Goal: Information Seeking & Learning: Understand process/instructions

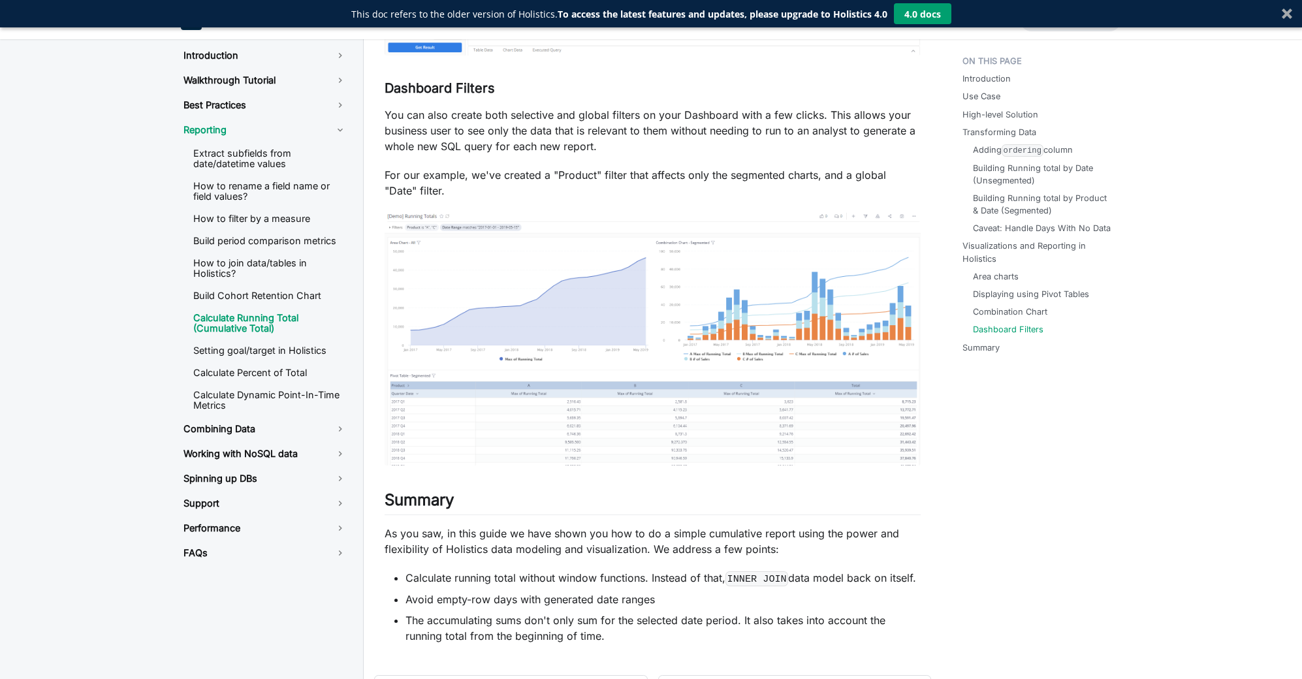
scroll to position [7545, 0]
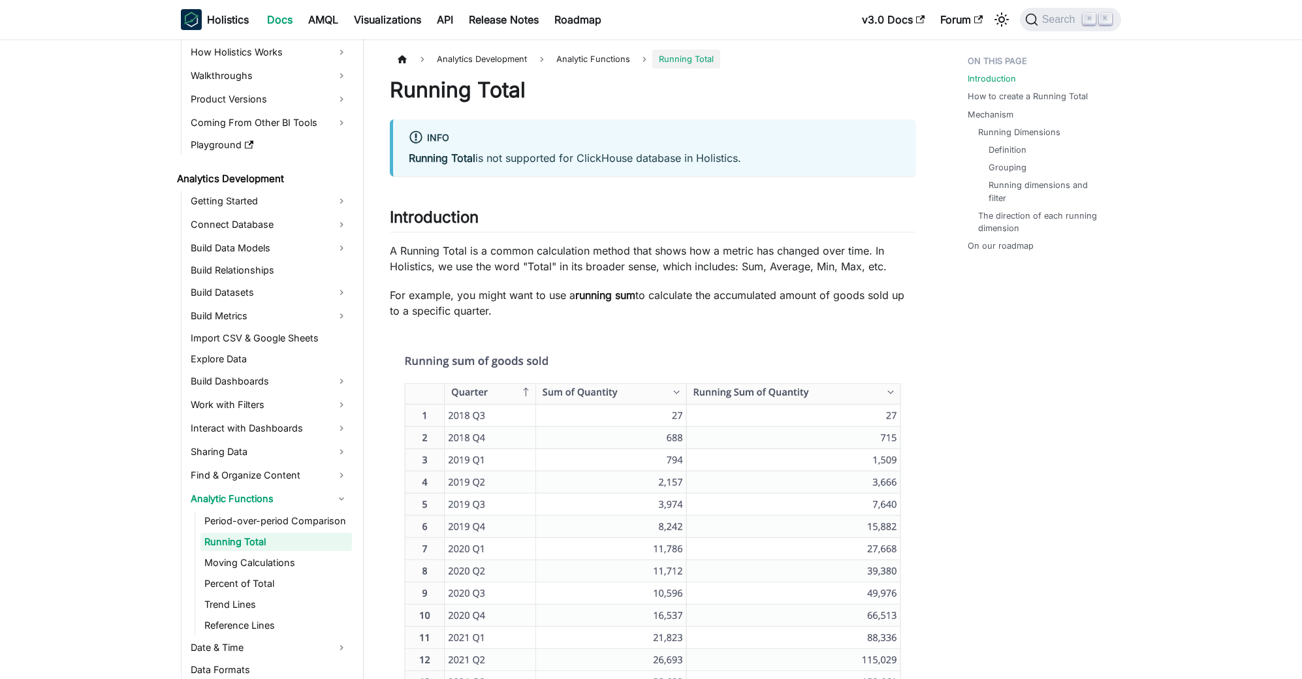
scroll to position [249, 0]
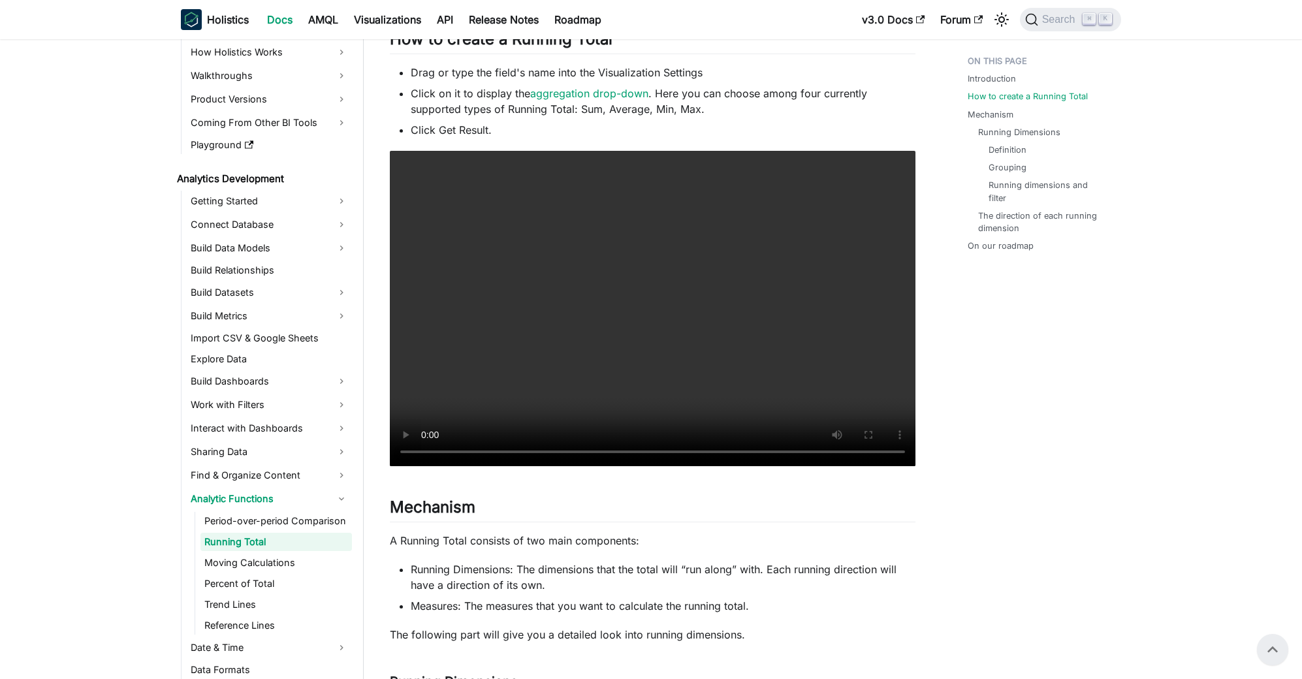
scroll to position [748, 0]
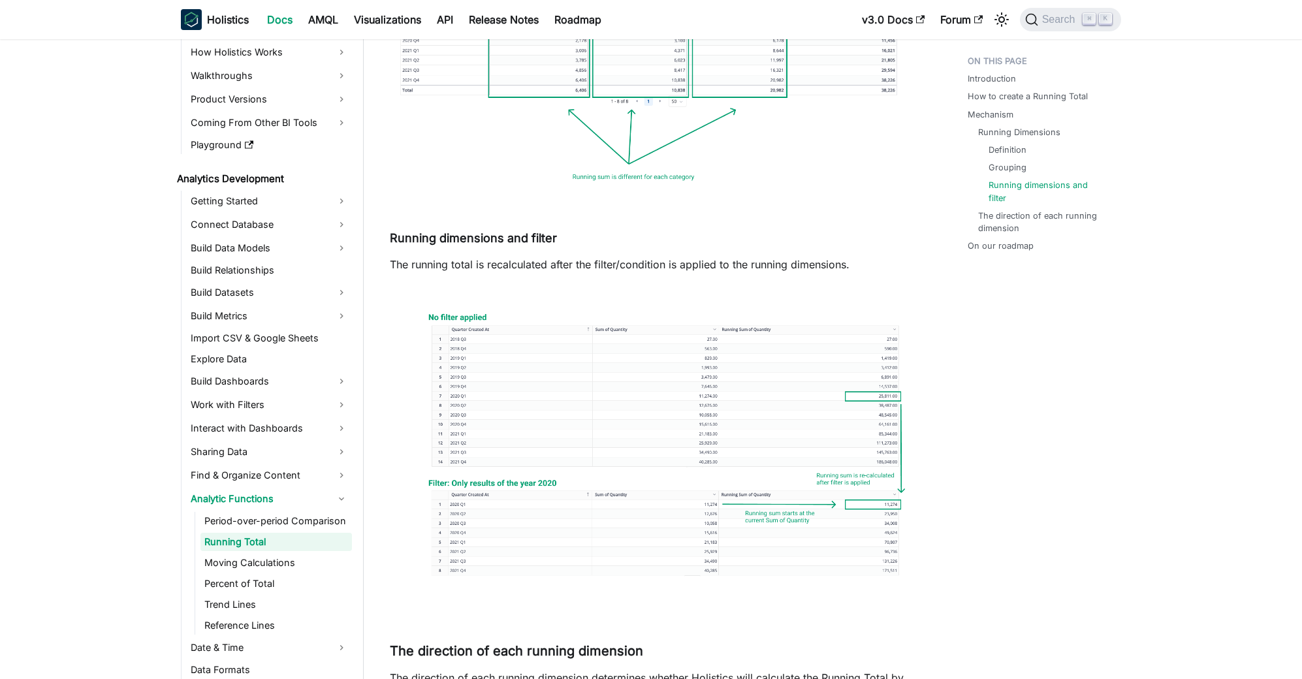
scroll to position [2081, 0]
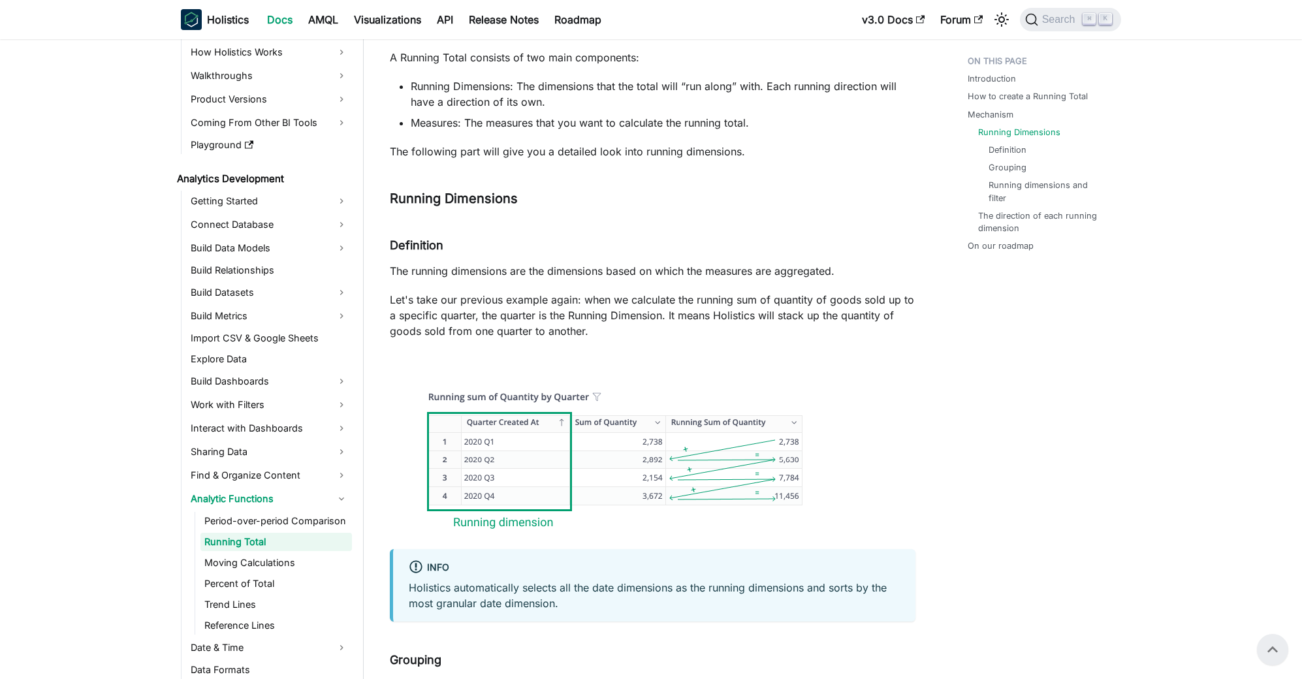
scroll to position [1245, 0]
click at [1051, 498] on div "Introduction How to create a Running Total Mechanism Running Dimensions Definit…" at bounding box center [1038, 454] width 193 height 3299
click at [1059, 501] on div "Introduction How to create a Running Total Mechanism Running Dimensions Definit…" at bounding box center [1038, 454] width 193 height 3299
click at [1059, 496] on div "Introduction How to create a Running Total Mechanism Running Dimensions Definit…" at bounding box center [1038, 454] width 193 height 3299
click at [1058, 496] on div "Introduction How to create a Running Total Mechanism Running Dimensions Definit…" at bounding box center [1038, 454] width 193 height 3299
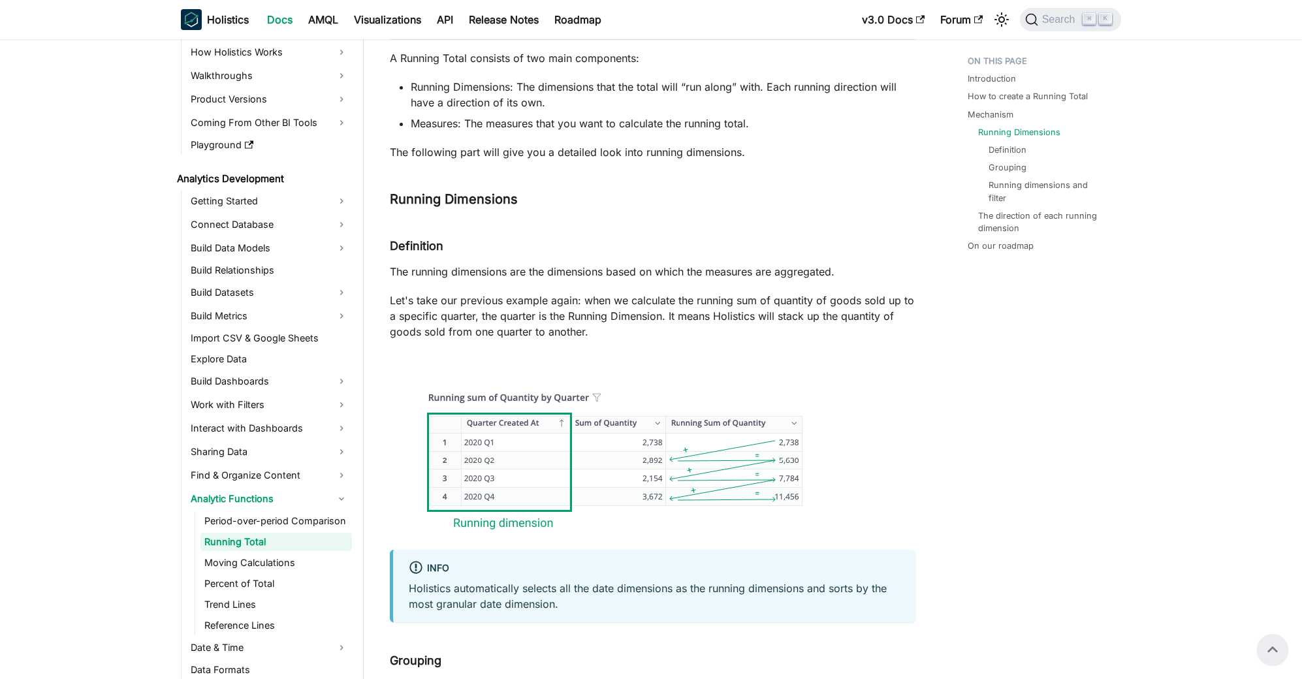
click at [1064, 492] on div "Introduction How to create a Running Total Mechanism Running Dimensions Definit…" at bounding box center [1038, 454] width 193 height 3299
click at [1054, 24] on span "Search" at bounding box center [1060, 20] width 45 height 12
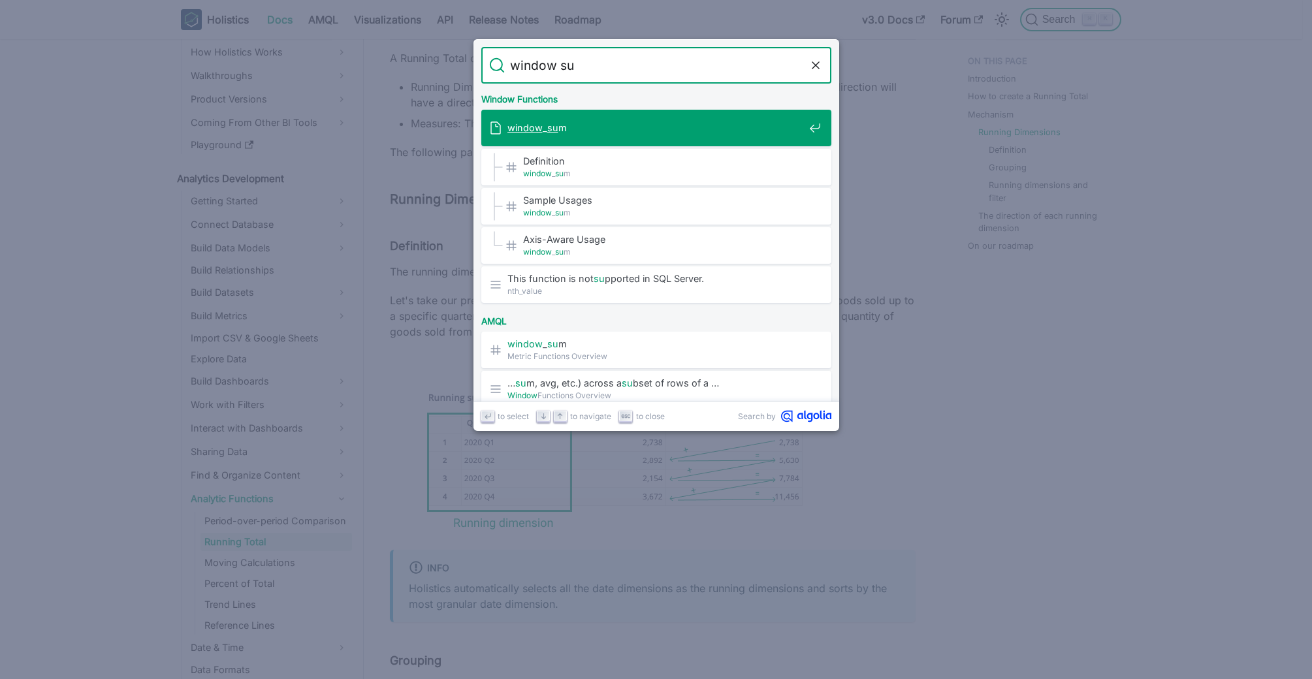
type input "window sum"
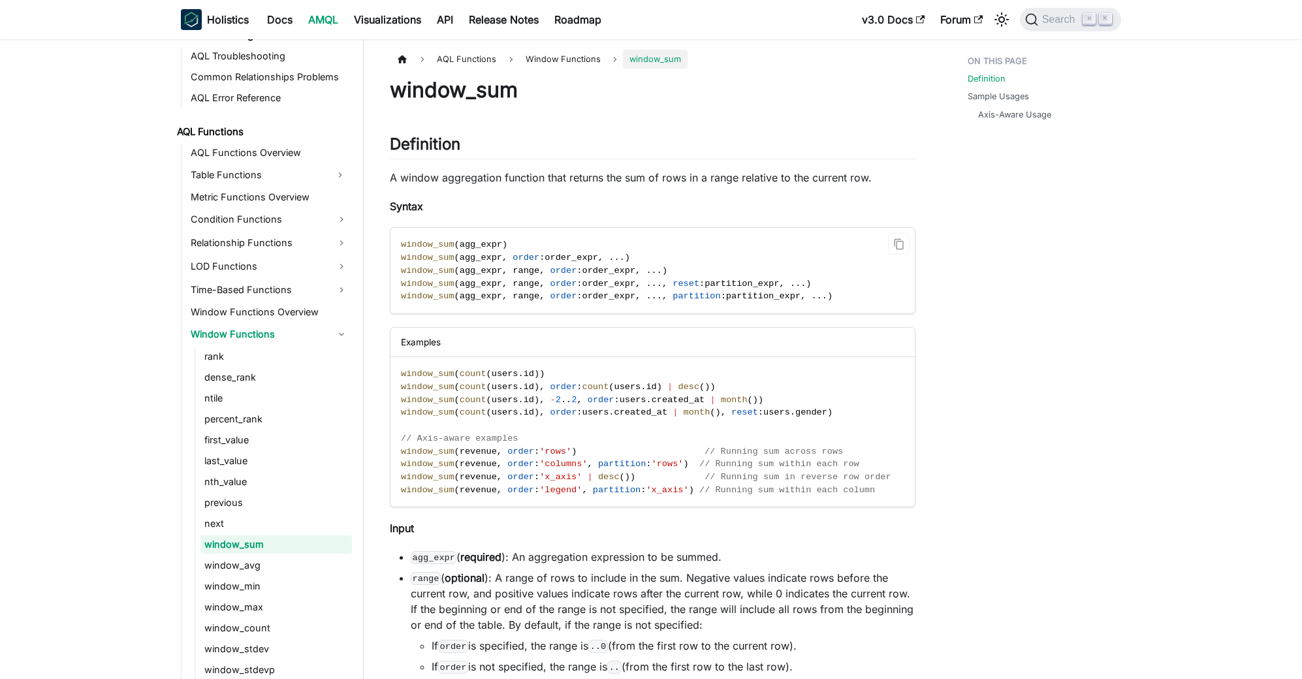
scroll to position [865, 0]
click at [429, 242] on span "window_sum" at bounding box center [428, 245] width 54 height 10
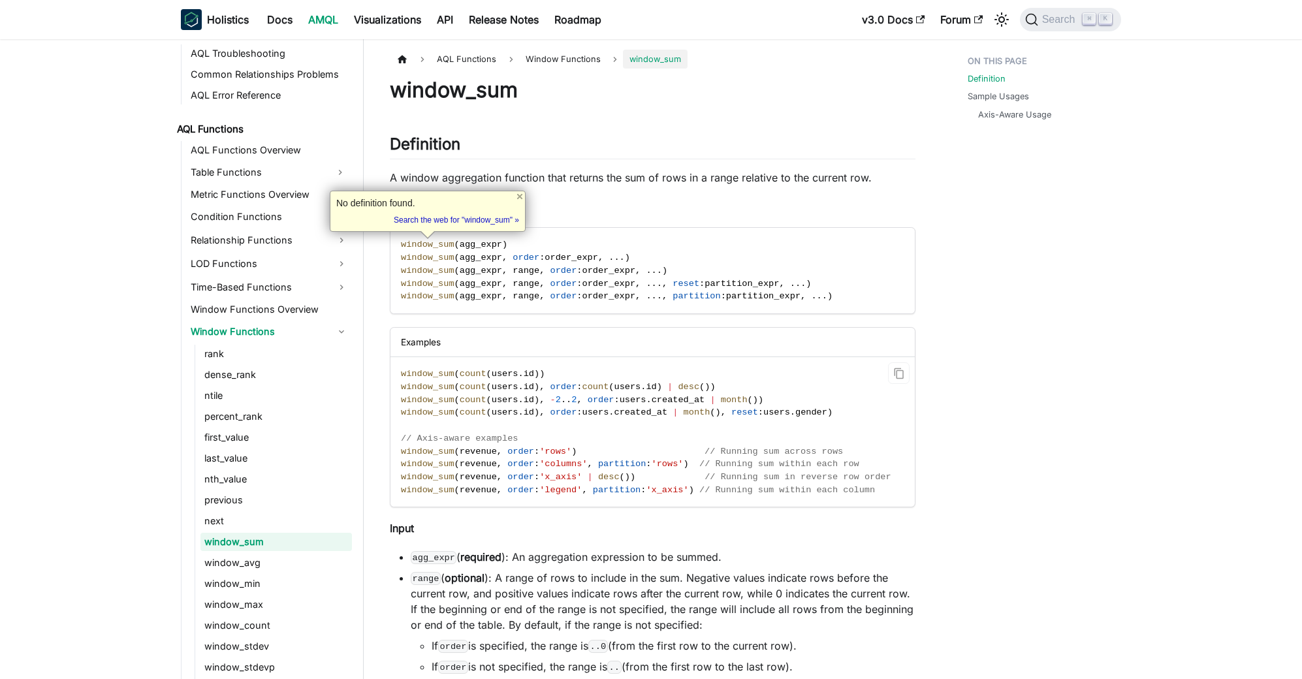
click at [701, 392] on code "window_sum ( count ( users . id ) ) window_sum ( count ( users . id ) , order :…" at bounding box center [652, 432] width 522 height 150
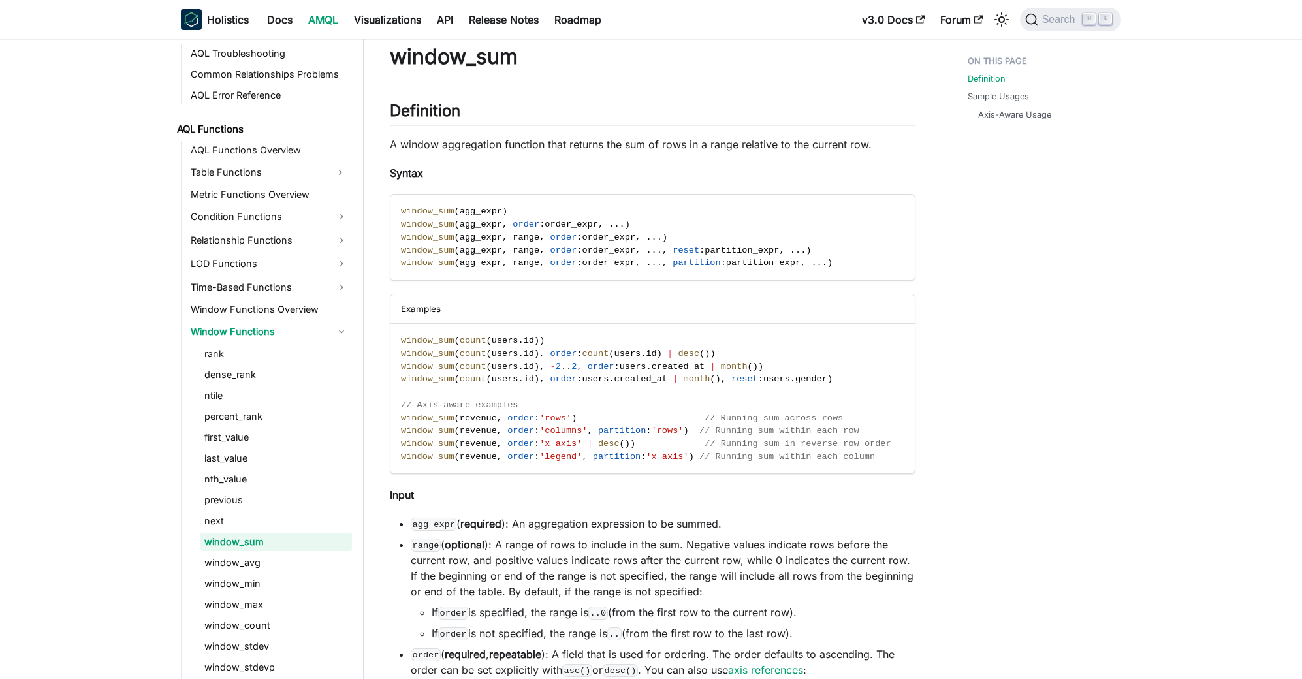
scroll to position [298, 0]
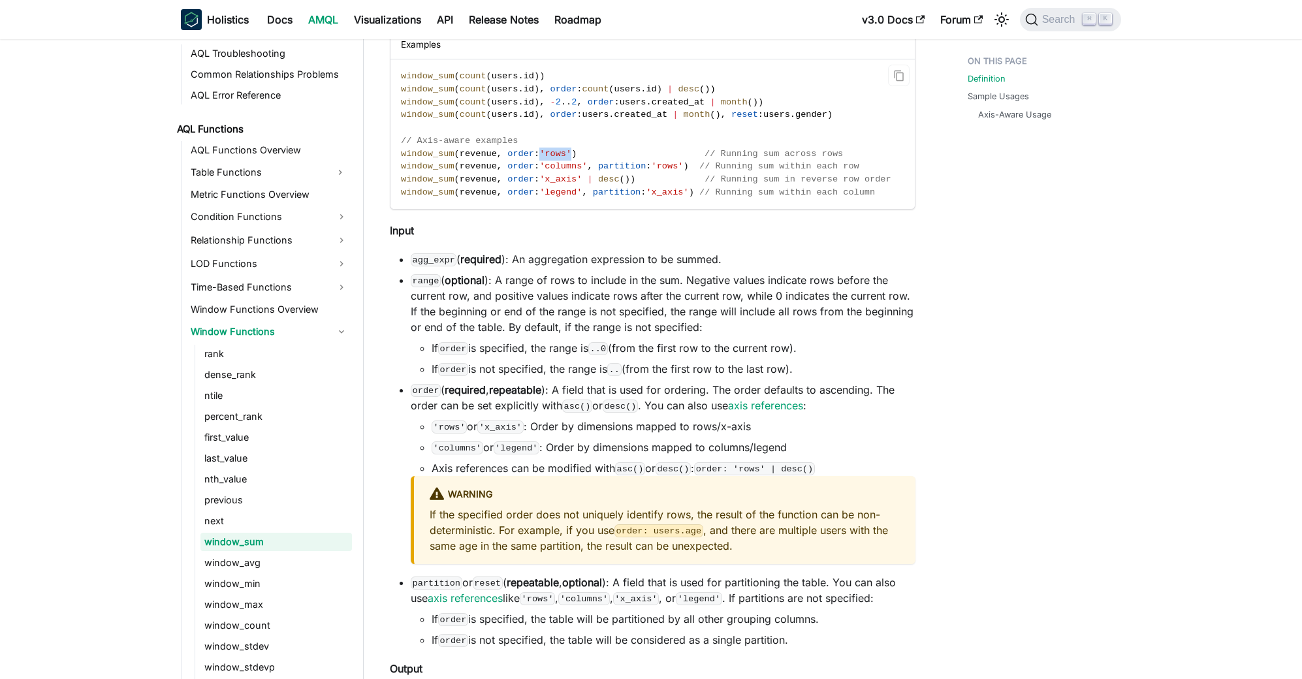
drag, startPoint x: 577, startPoint y: 156, endPoint x: 548, endPoint y: 157, distance: 28.7
click at [548, 157] on span "window_sum ( revenue , order : 'rows' ) // Running sum across rows" at bounding box center [622, 154] width 442 height 10
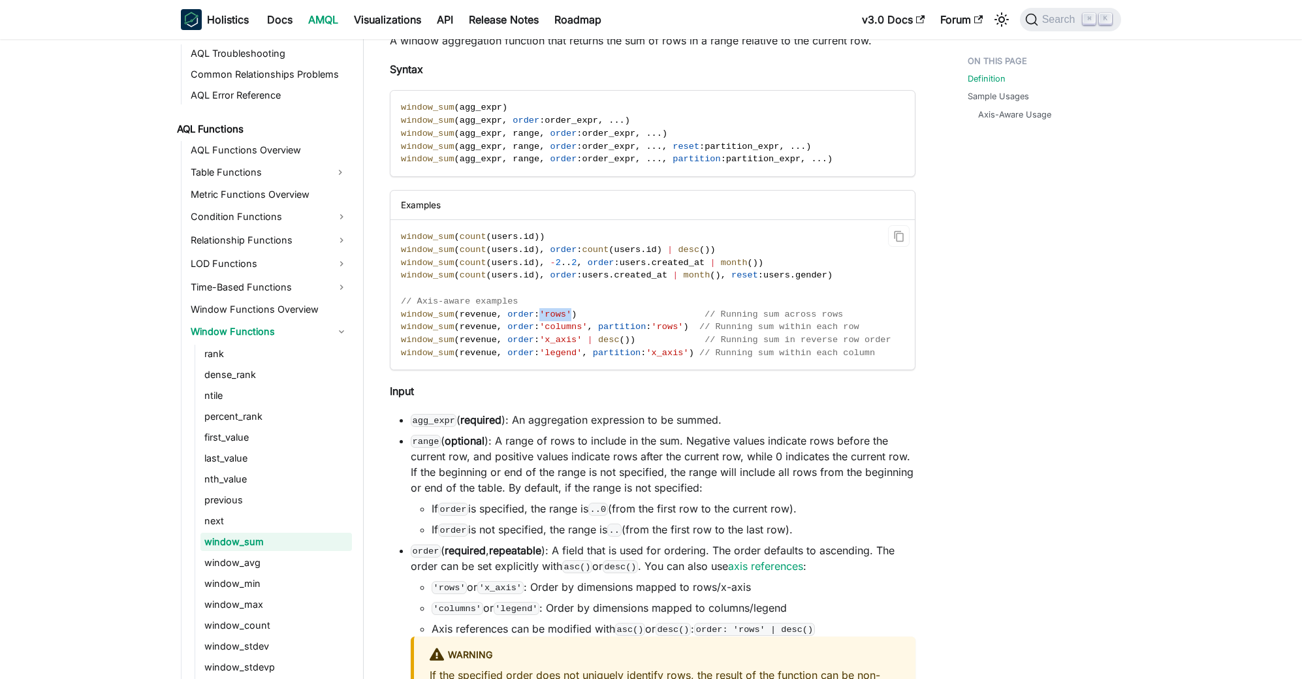
scroll to position [133, 0]
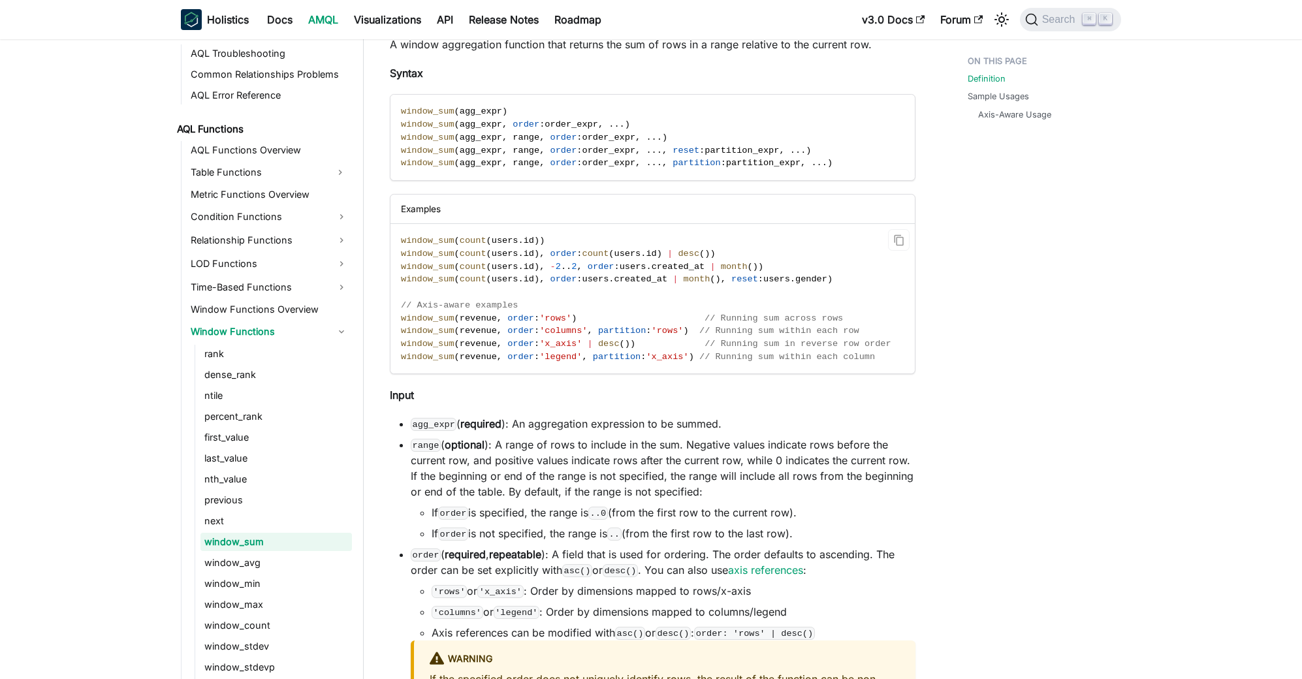
click at [602, 323] on code "window_sum ( count ( users . id ) ) window_sum ( count ( users . id ) , order :…" at bounding box center [652, 299] width 522 height 150
click at [606, 315] on span at bounding box center [641, 318] width 128 height 10
drag, startPoint x: 603, startPoint y: 317, endPoint x: 423, endPoint y: 321, distance: 179.6
click at [423, 321] on span "window_sum ( revenue , order : 'rows' ) // Running sum across rows" at bounding box center [622, 318] width 442 height 10
drag, startPoint x: 521, startPoint y: 319, endPoint x: 565, endPoint y: 312, distance: 44.9
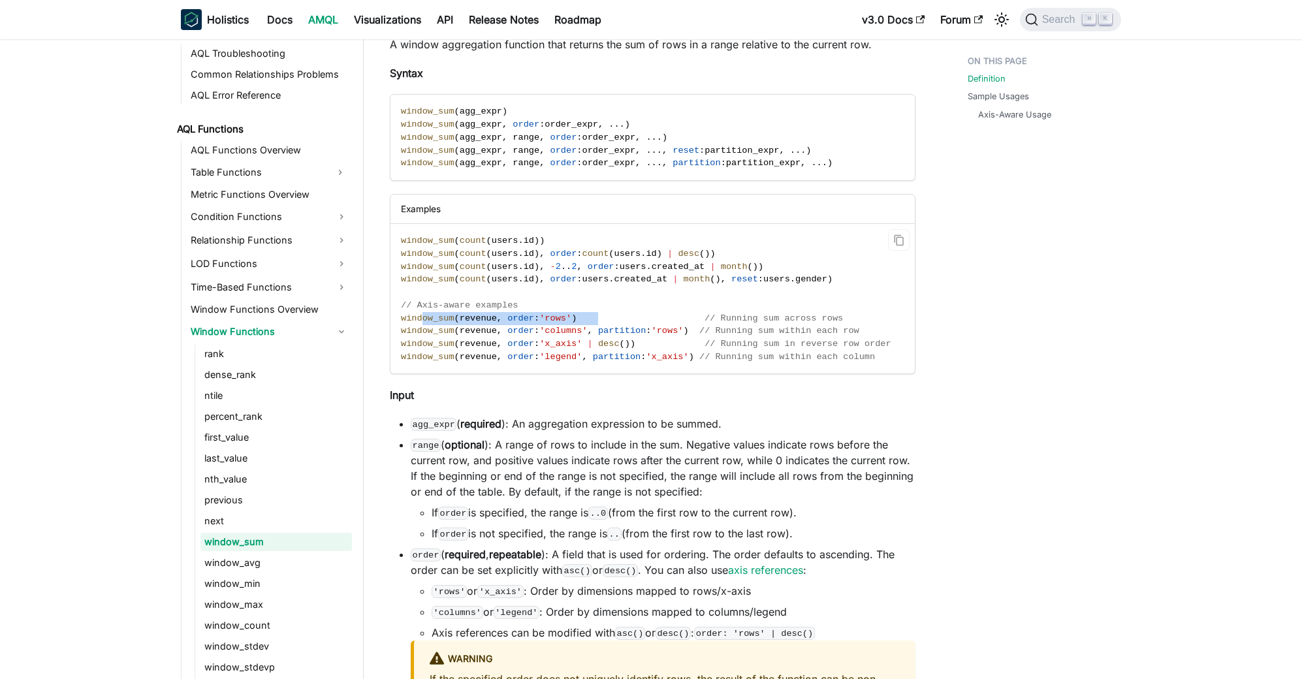
click at [522, 319] on span "order" at bounding box center [520, 318] width 27 height 10
click at [516, 293] on code "window_sum ( count ( users . id ) ) window_sum ( count ( users . id ) , order :…" at bounding box center [652, 299] width 522 height 150
drag, startPoint x: 585, startPoint y: 317, endPoint x: 400, endPoint y: 317, distance: 184.2
click at [401, 317] on span "window_sum ( revenue , order : 'rows' ) // Running sum across rows" at bounding box center [622, 318] width 442 height 10
copy span "window_sum ( revenue , order : 'rows' )"
